Goal: Information Seeking & Learning: Learn about a topic

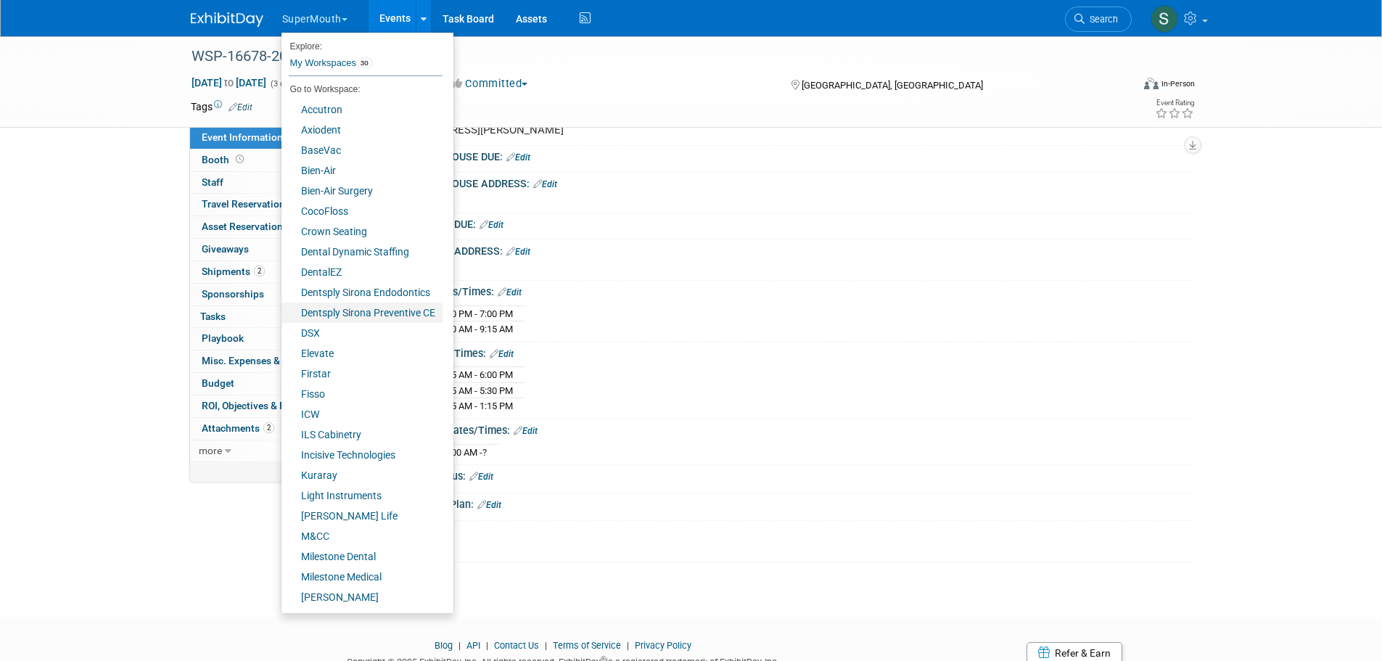
click at [366, 316] on link "Dentsply Sirona Preventive CE" at bounding box center [362, 313] width 161 height 20
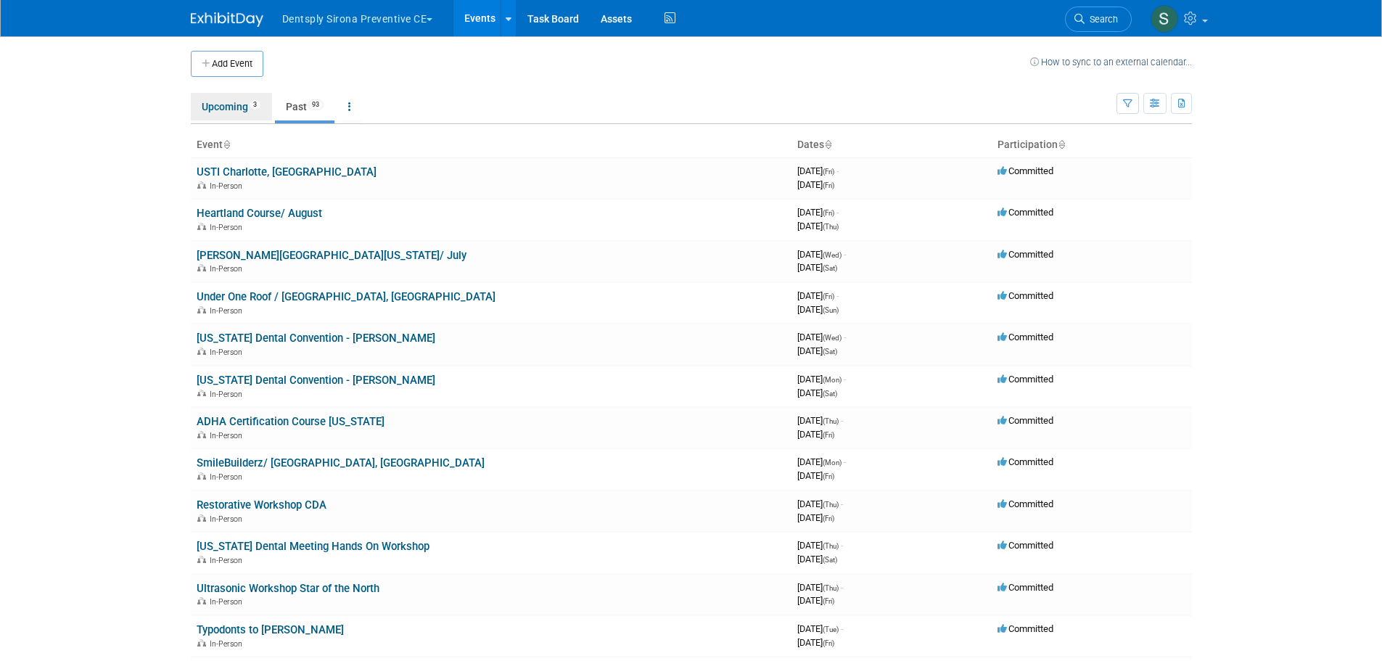
click at [226, 106] on link "Upcoming 3" at bounding box center [231, 107] width 81 height 28
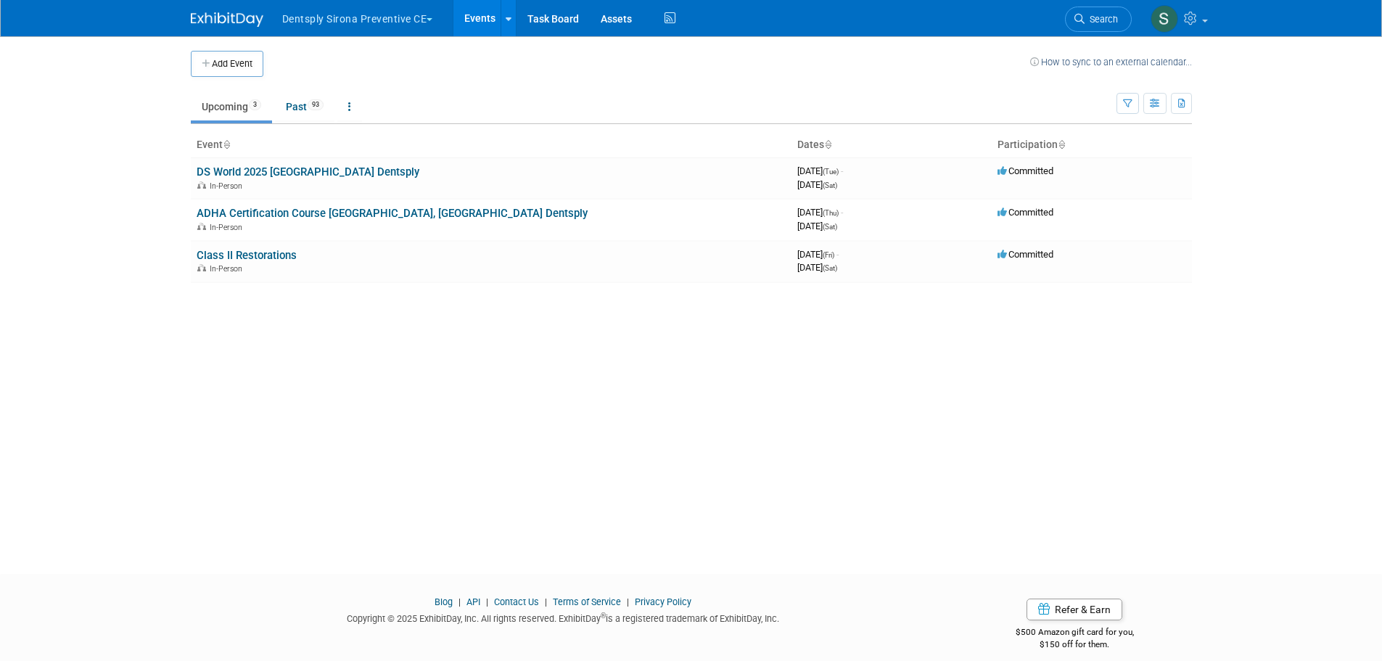
click at [270, 257] on link "Class II Restorations" at bounding box center [247, 255] width 100 height 13
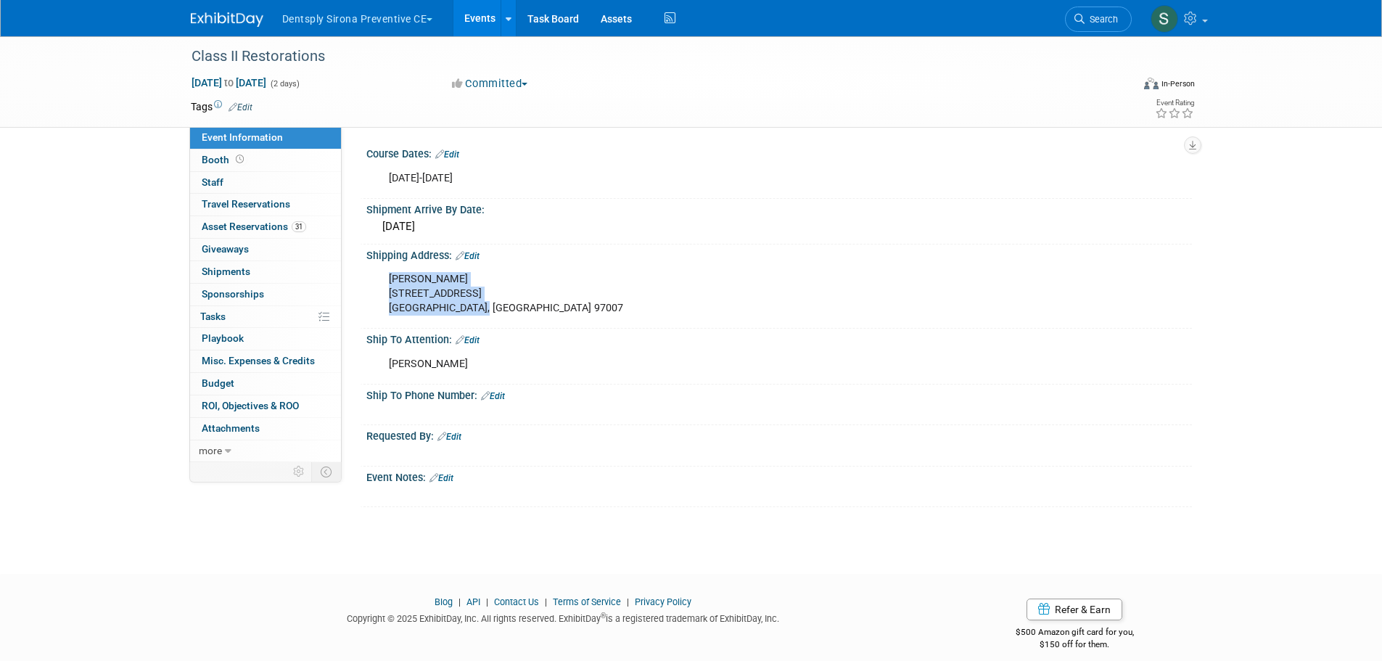
drag, startPoint x: 385, startPoint y: 278, endPoint x: 481, endPoint y: 313, distance: 102.2
click at [481, 313] on div "Kirsten Drucker 10170 SW Snowgoose Pl. Beaverton, OR 97007" at bounding box center [706, 294] width 654 height 58
drag, startPoint x: 420, startPoint y: 297, endPoint x: 476, endPoint y: 282, distance: 58.1
click at [541, 267] on div "Kirsten Drucker 10170 SW Snowgoose Pl. Beaverton, OR 97007" at bounding box center [706, 294] width 654 height 58
drag, startPoint x: 384, startPoint y: 278, endPoint x: 521, endPoint y: 315, distance: 142.0
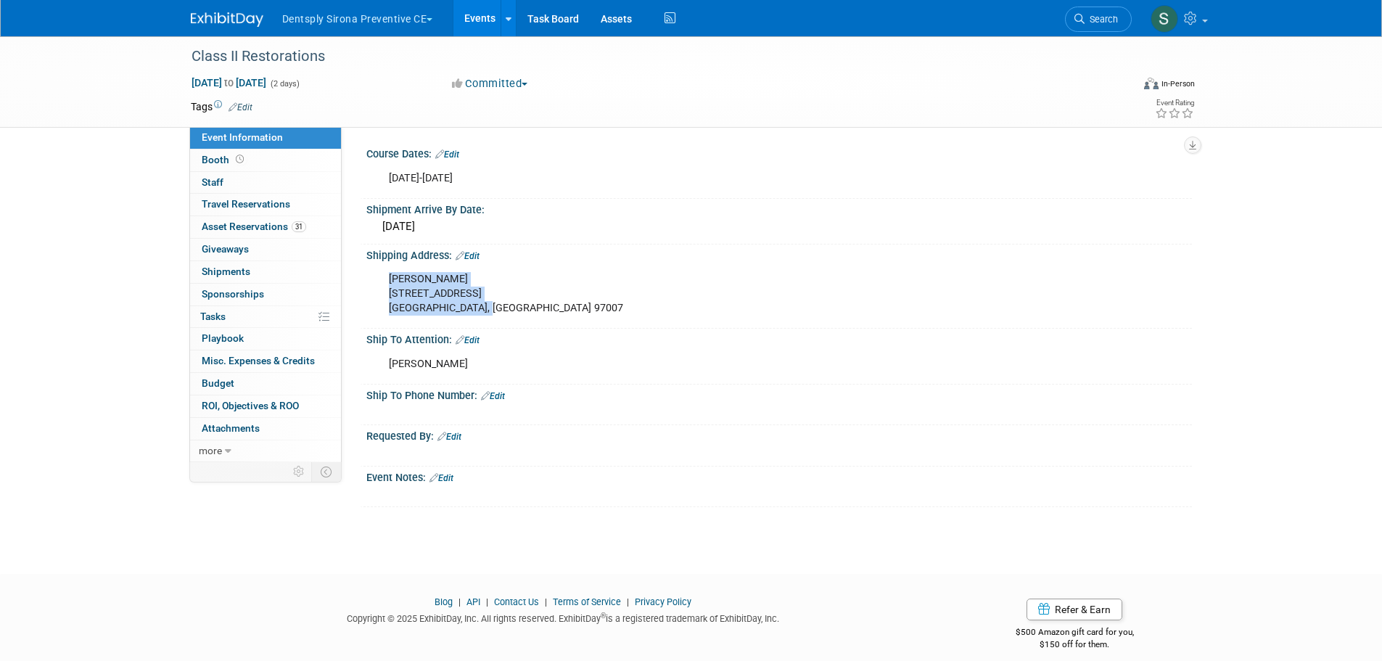
click at [521, 315] on div "Kirsten Drucker 10170 SW Snowgoose Pl. Beaverton, OR 97007" at bounding box center [706, 294] width 654 height 58
copy div "Kirsten Drucker 10170 SW Snowgoose Pl. Beaverton, OR 97007"
click at [339, 19] on button "Dentsply Sirona Preventive CE" at bounding box center [366, 16] width 171 height 32
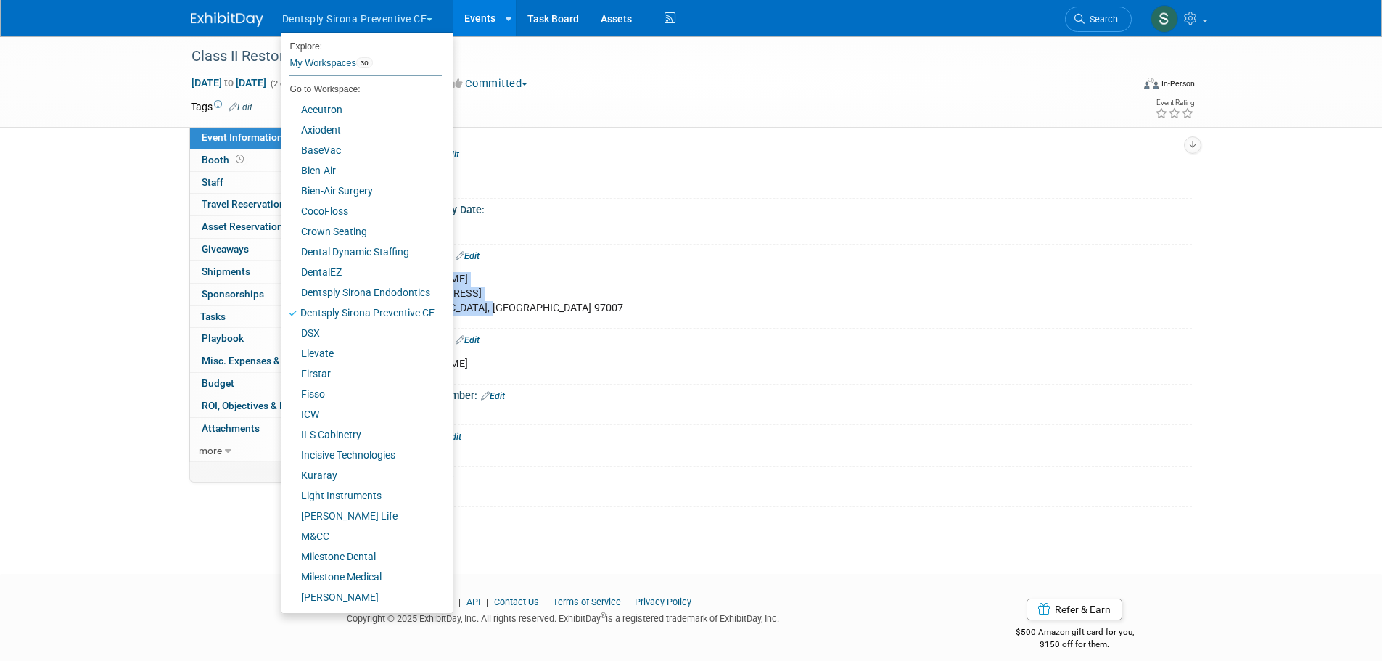
click at [339, 19] on button "Dentsply Sirona Preventive CE" at bounding box center [366, 16] width 171 height 32
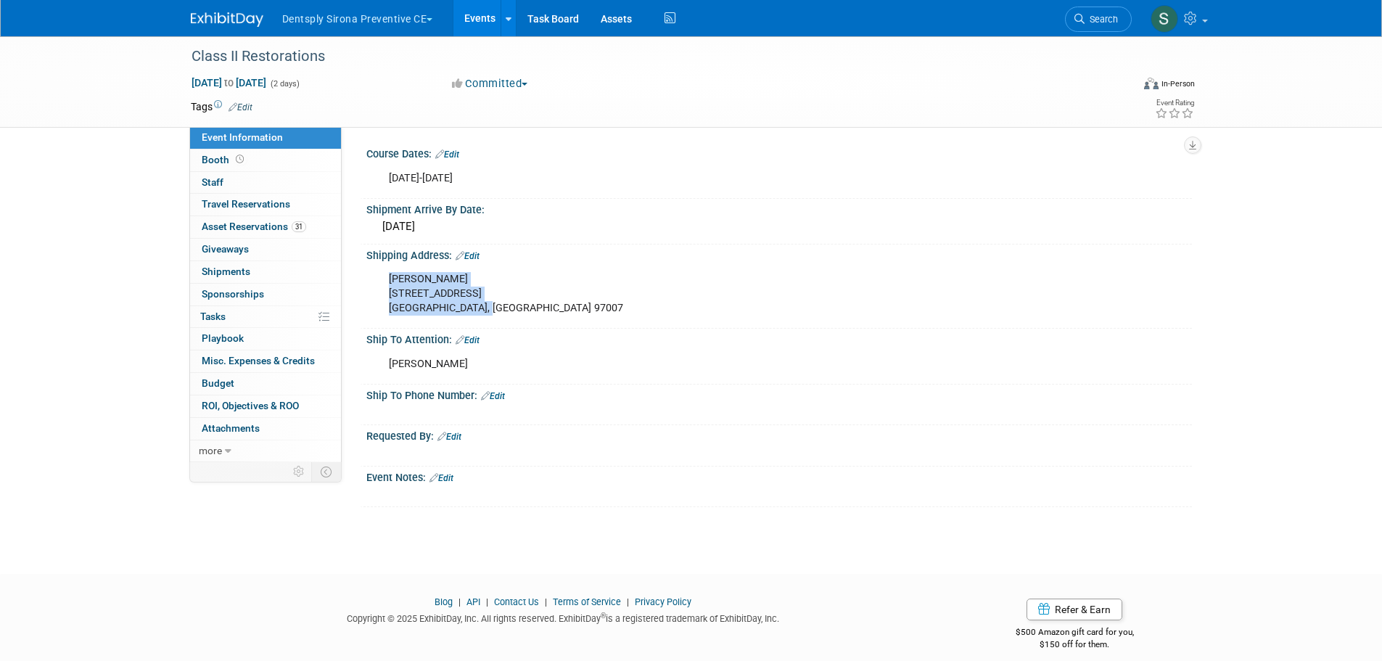
click at [493, 16] on link "Events" at bounding box center [479, 18] width 53 height 36
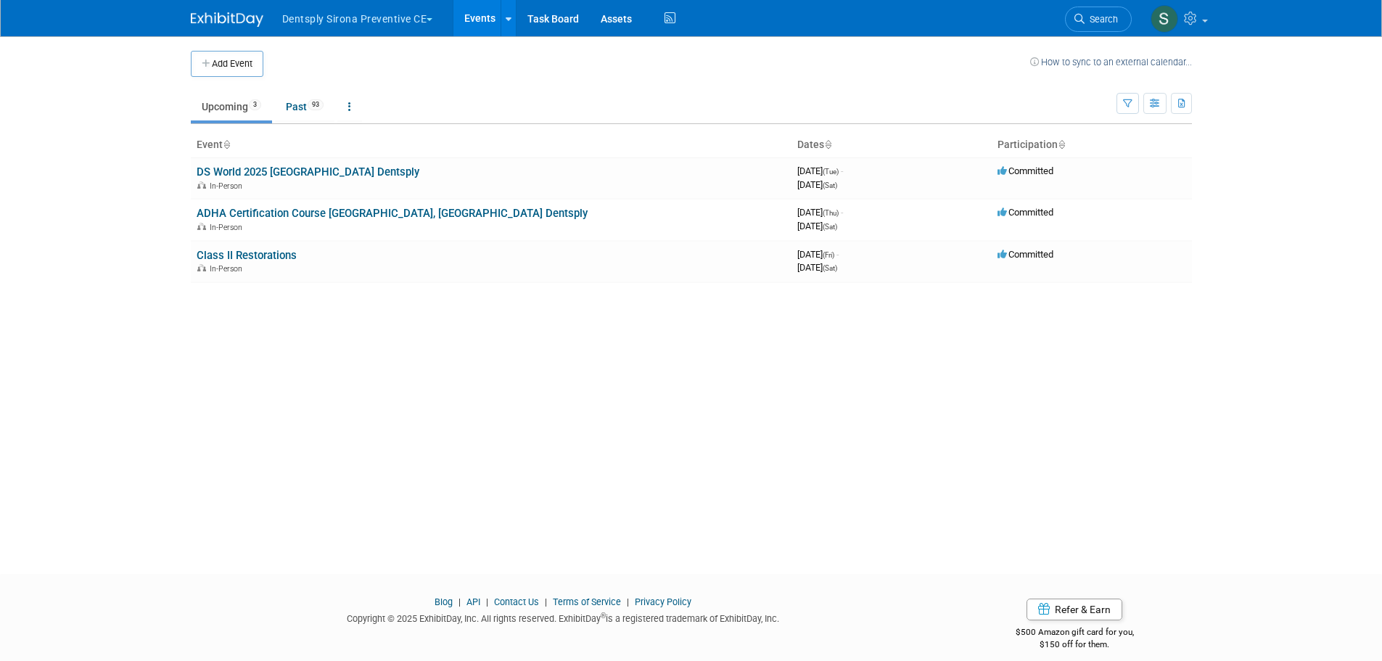
click at [308, 209] on link "ADHA Certification Course [GEOGRAPHIC_DATA], [GEOGRAPHIC_DATA] Dentsply" at bounding box center [392, 213] width 391 height 13
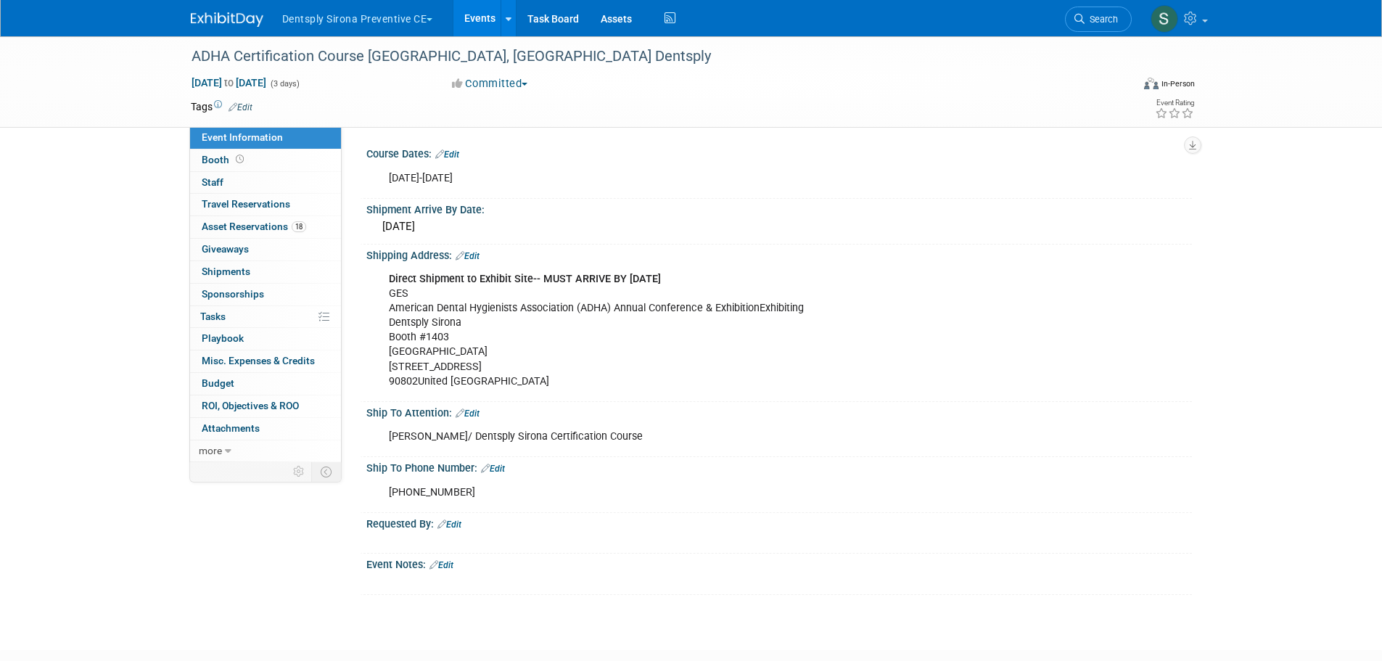
click at [484, 17] on link "Events" at bounding box center [479, 18] width 53 height 36
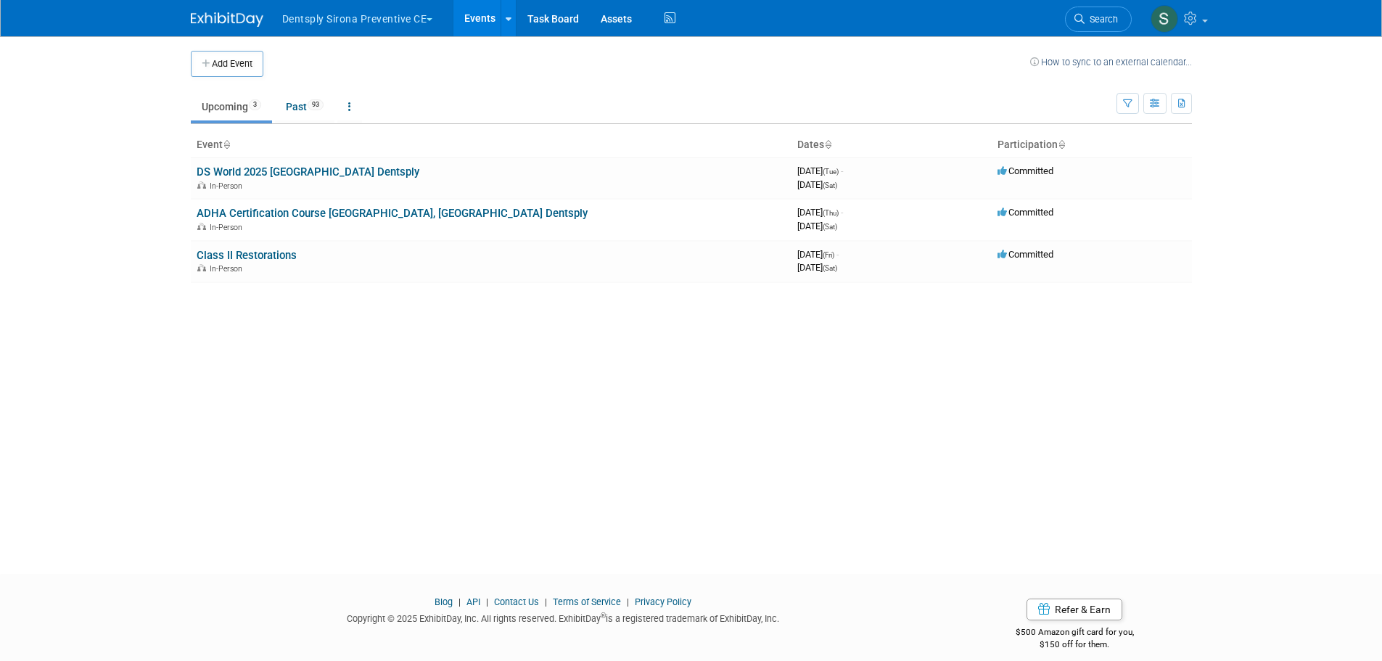
click at [331, 170] on link "DS World 2025 [GEOGRAPHIC_DATA] Dentsply" at bounding box center [308, 171] width 223 height 13
